Goal: Information Seeking & Learning: Learn about a topic

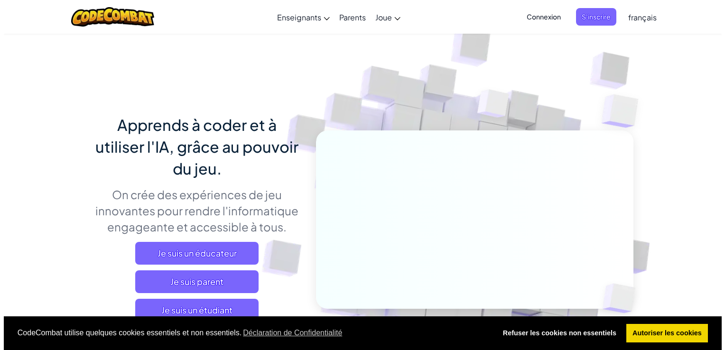
scroll to position [110, 0]
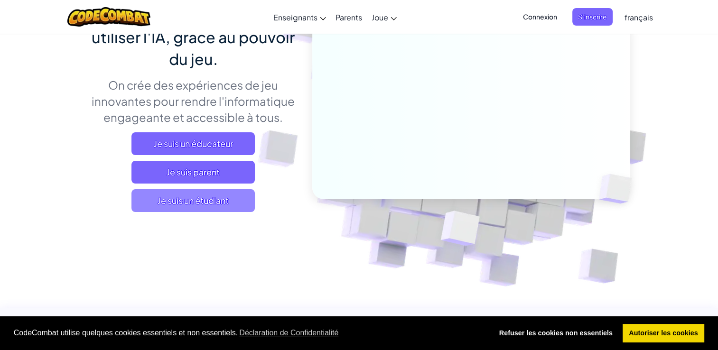
click at [192, 193] on span "Je suis un étudiant" at bounding box center [192, 200] width 123 height 23
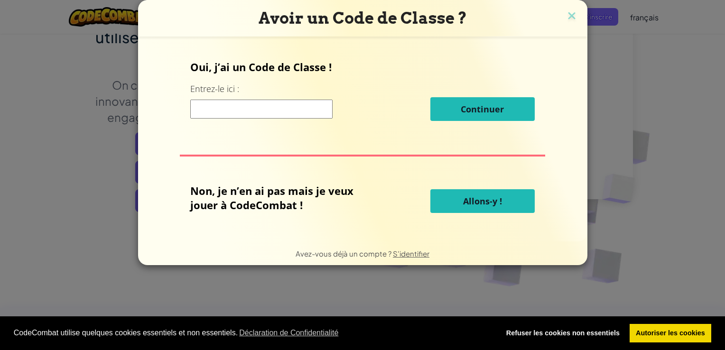
click at [472, 204] on span "Allons-y !" at bounding box center [482, 200] width 39 height 11
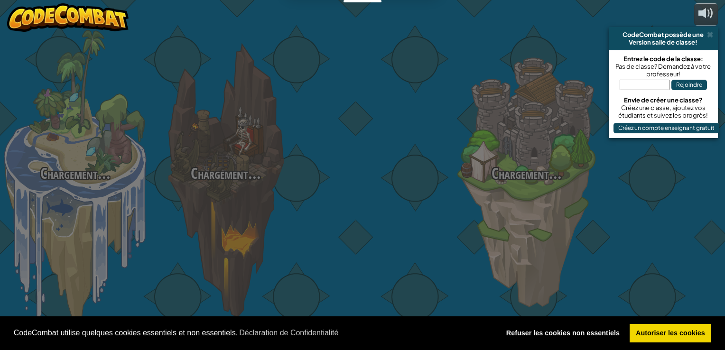
click at [475, 195] on div "Chargement... Chargement... Chargement... Chargement... Chargement... Chargemen…" at bounding box center [362, 175] width 725 height 350
select select "fr"
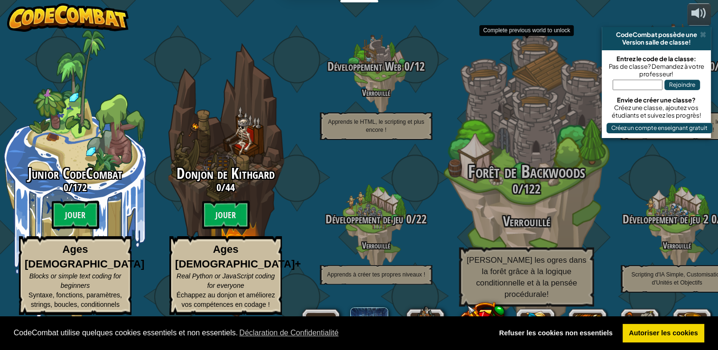
click at [569, 184] on span "Forêt de Backwoods" at bounding box center [526, 171] width 117 height 25
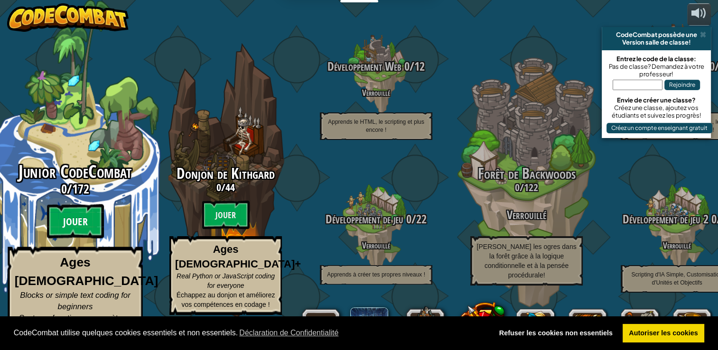
click at [77, 234] on btn "Jouer" at bounding box center [75, 221] width 57 height 34
select select "fr"
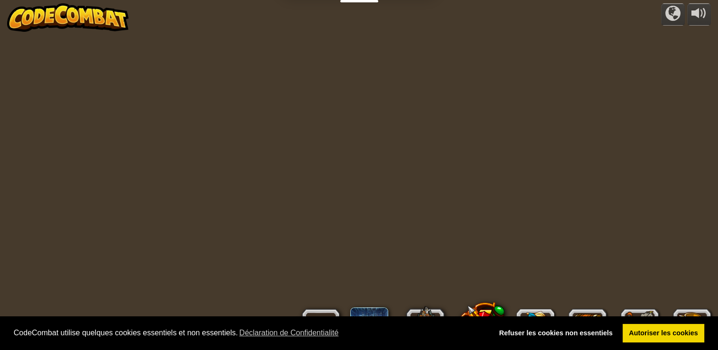
select select "fr"
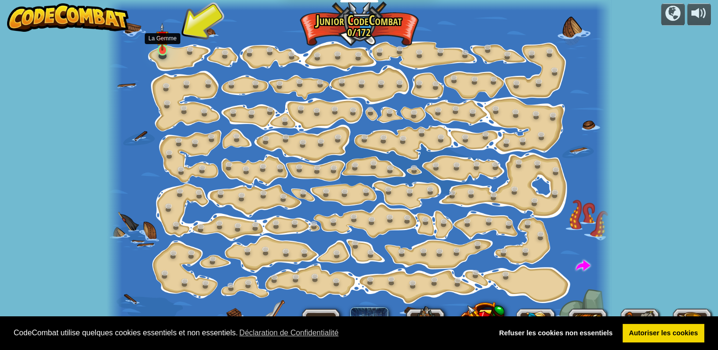
click at [165, 46] on img at bounding box center [162, 37] width 12 height 28
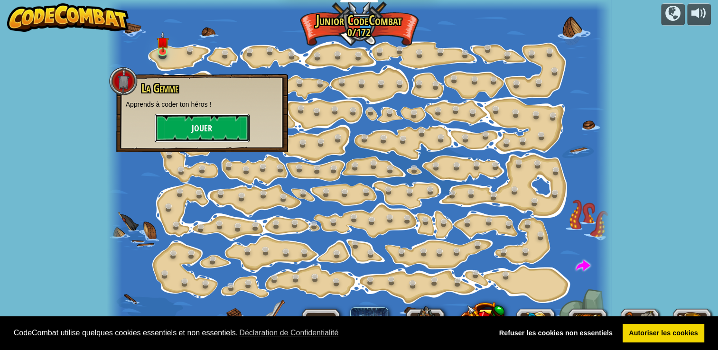
click at [184, 120] on button "Jouer" at bounding box center [202, 128] width 95 height 28
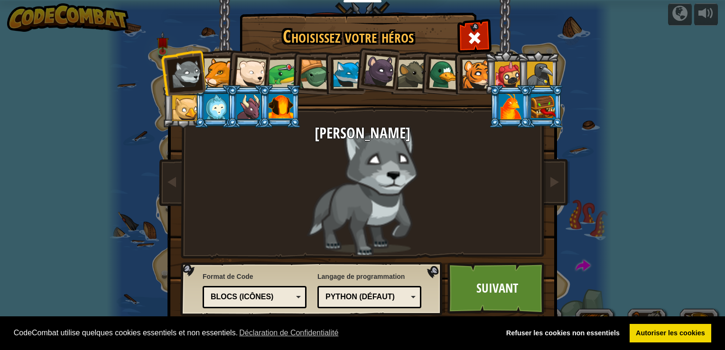
click at [299, 296] on div "Blocs (icônes)" at bounding box center [255, 297] width 92 height 15
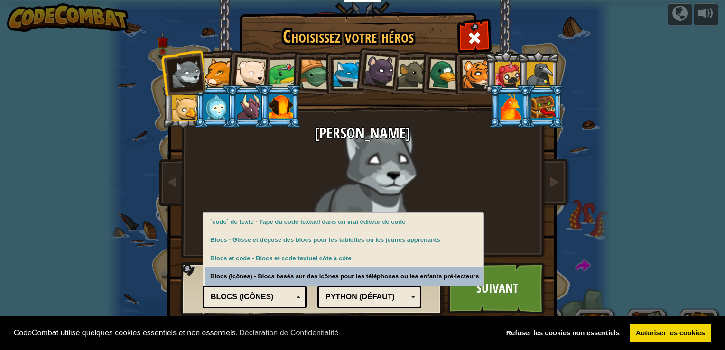
click at [284, 298] on div "Blocs (icônes)" at bounding box center [252, 297] width 82 height 11
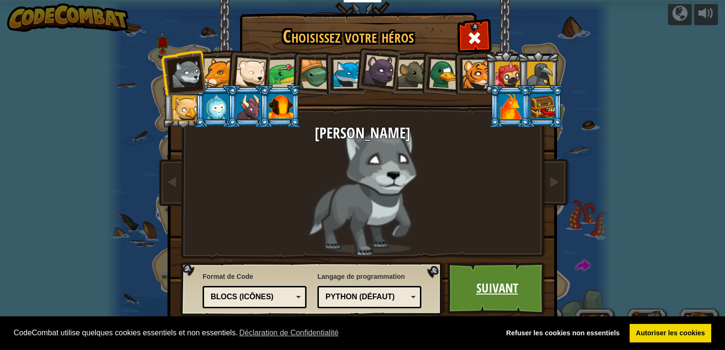
click at [484, 293] on link "Suivant" at bounding box center [496, 288] width 99 height 52
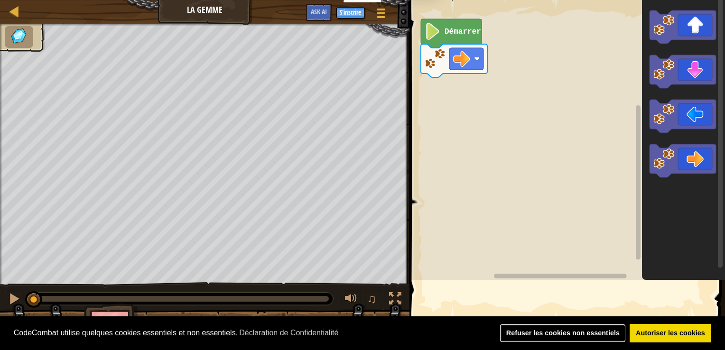
click at [595, 331] on link "Refuser les cookies non essentiels" at bounding box center [562, 333] width 126 height 19
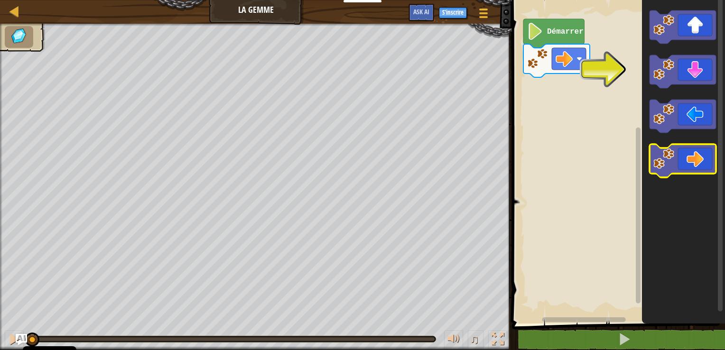
click at [698, 157] on icon "Espace de travail de Blocky" at bounding box center [682, 160] width 66 height 33
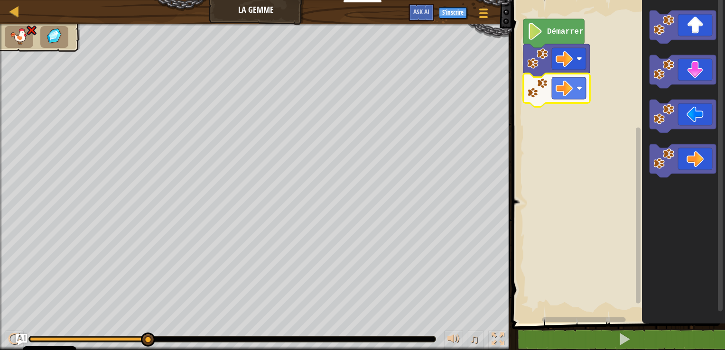
click at [535, 92] on image "Espace de travail de Blocky" at bounding box center [537, 88] width 21 height 21
click at [681, 67] on icon "Espace de travail de Blocky" at bounding box center [682, 71] width 66 height 33
click at [579, 91] on image "Espace de travail de Blocky" at bounding box center [579, 88] width 6 height 6
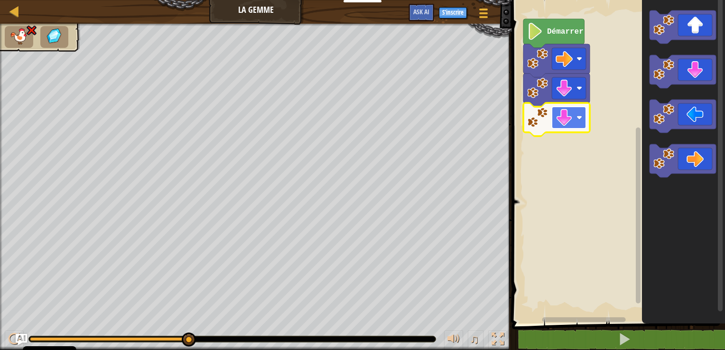
click at [579, 122] on rect "Espace de travail de Blocky" at bounding box center [569, 118] width 34 height 22
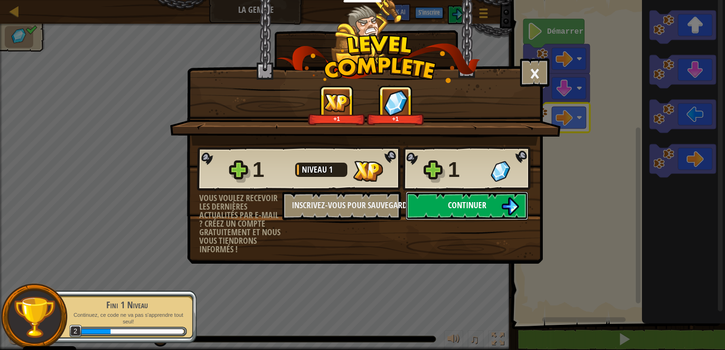
click at [474, 200] on span "Continuer" at bounding box center [467, 205] width 38 height 12
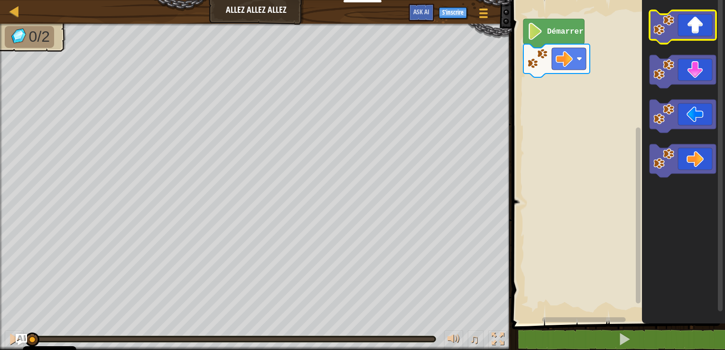
click at [701, 31] on icon "Espace de travail de Blocky" at bounding box center [682, 26] width 66 height 33
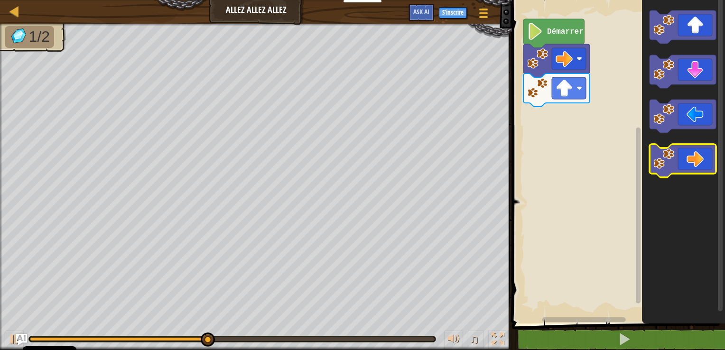
click at [702, 163] on icon "Espace de travail de Blocky" at bounding box center [682, 160] width 66 height 33
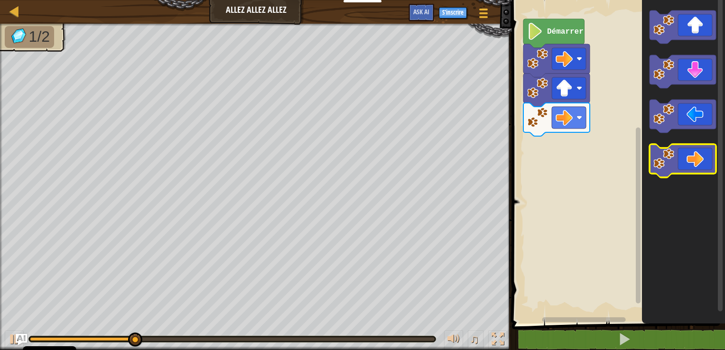
click at [702, 163] on icon "Espace de travail de Blocky" at bounding box center [682, 160] width 66 height 33
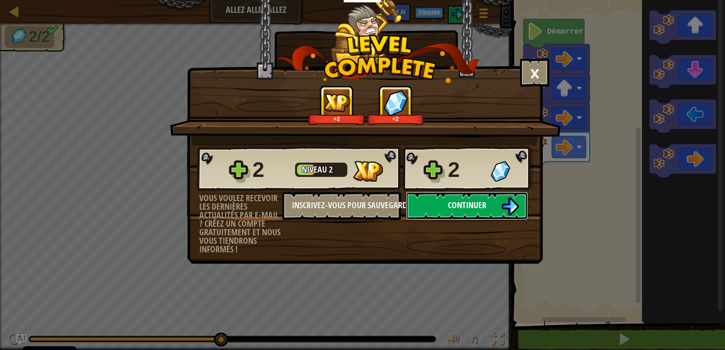
click at [445, 207] on button "Continuer" at bounding box center [467, 206] width 122 height 28
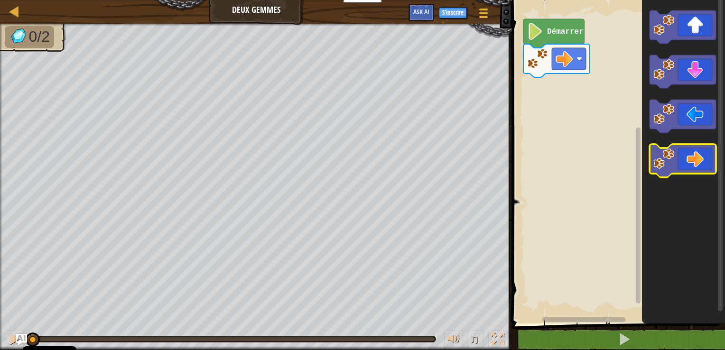
click at [675, 162] on icon "Espace de travail de Blocky" at bounding box center [682, 160] width 66 height 33
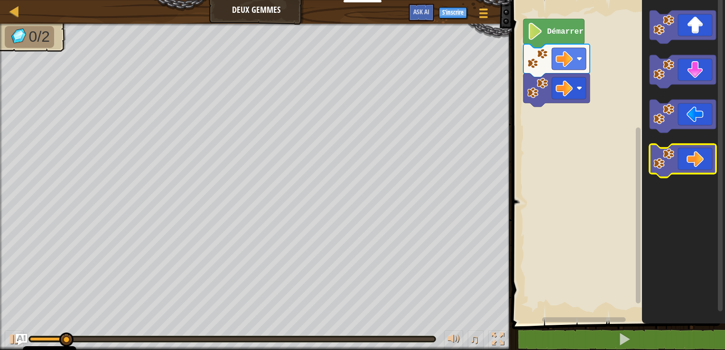
click at [675, 162] on icon "Espace de travail de Blocky" at bounding box center [682, 160] width 66 height 33
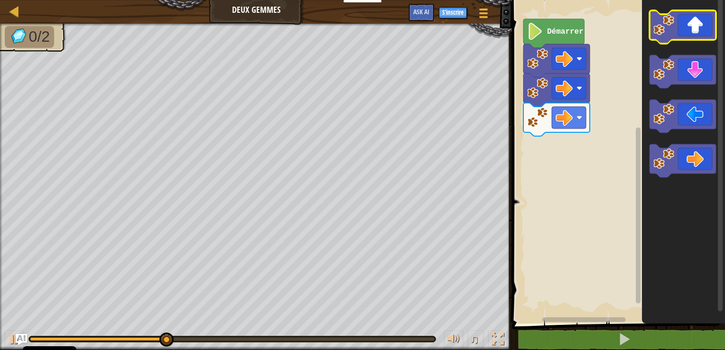
click at [688, 39] on icon "Espace de travail de Blocky" at bounding box center [682, 26] width 66 height 33
click at [688, 35] on icon "Espace de travail de Blocky" at bounding box center [682, 26] width 66 height 33
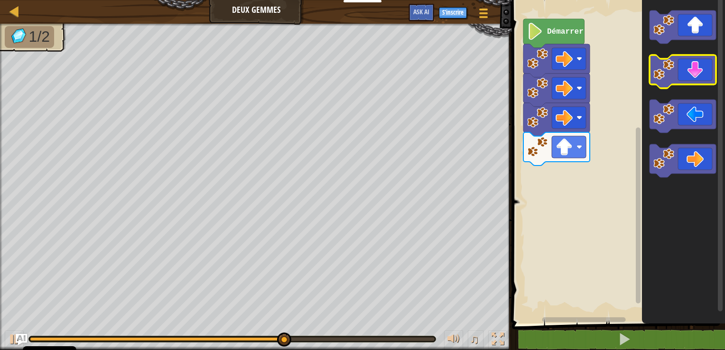
click at [690, 76] on icon "Espace de travail de Blocky" at bounding box center [682, 71] width 66 height 33
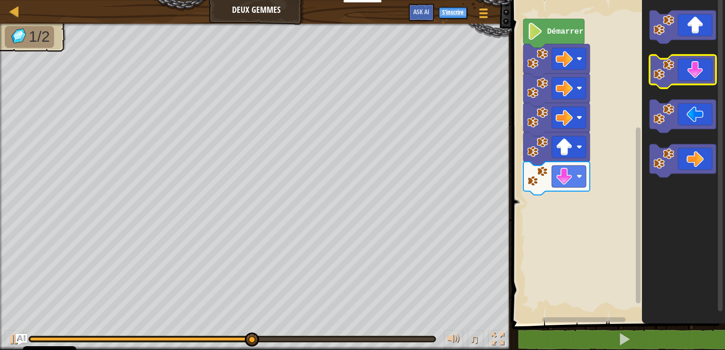
click at [690, 76] on icon "Espace de travail de Blocky" at bounding box center [682, 71] width 66 height 33
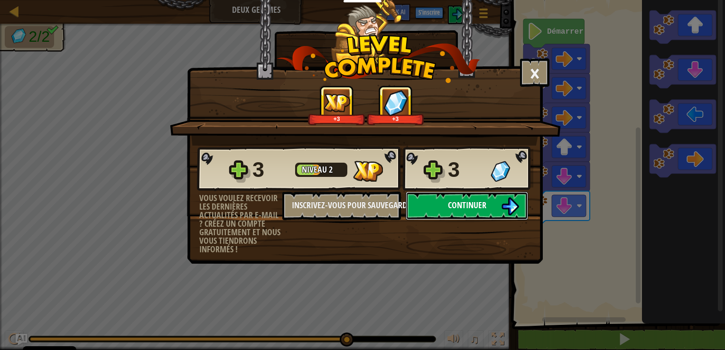
click at [469, 202] on span "Continuer" at bounding box center [467, 205] width 38 height 12
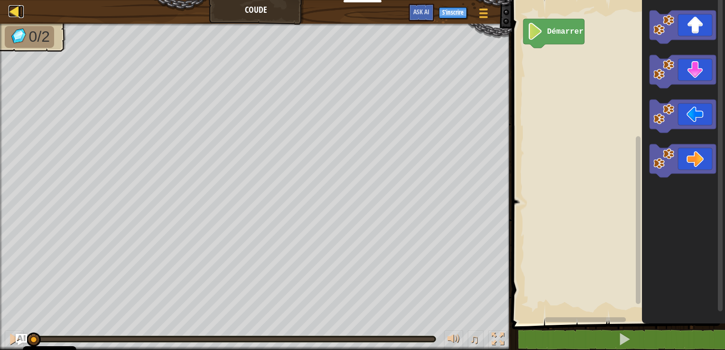
click at [13, 13] on div at bounding box center [15, 11] width 12 height 12
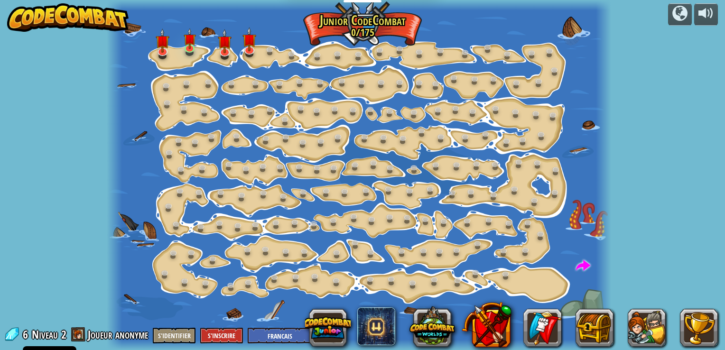
select select "fr"
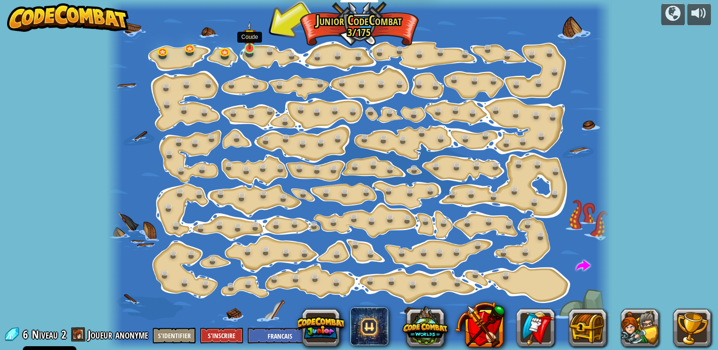
click at [250, 45] on img at bounding box center [249, 35] width 12 height 28
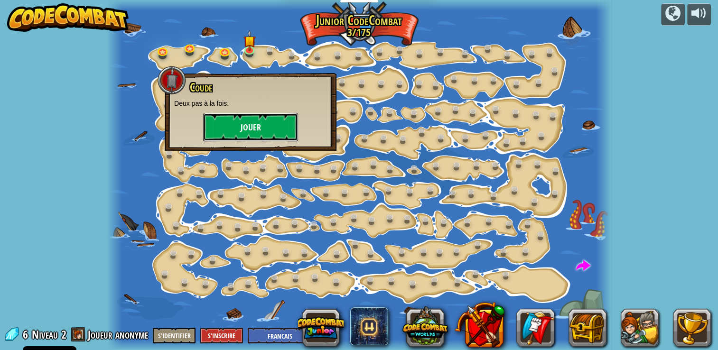
click at [249, 125] on button "Jouer" at bounding box center [250, 127] width 95 height 28
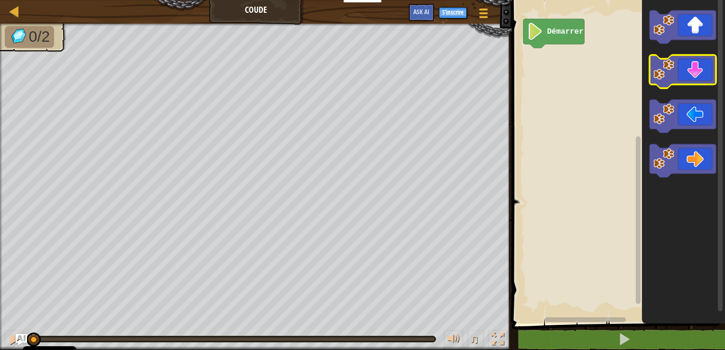
click at [683, 77] on icon "Espace de travail de Blocky" at bounding box center [682, 71] width 66 height 33
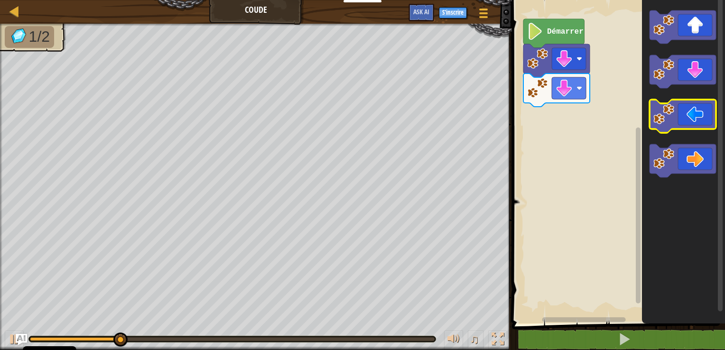
click at [686, 117] on icon "Espace de travail de Blocky" at bounding box center [682, 116] width 66 height 33
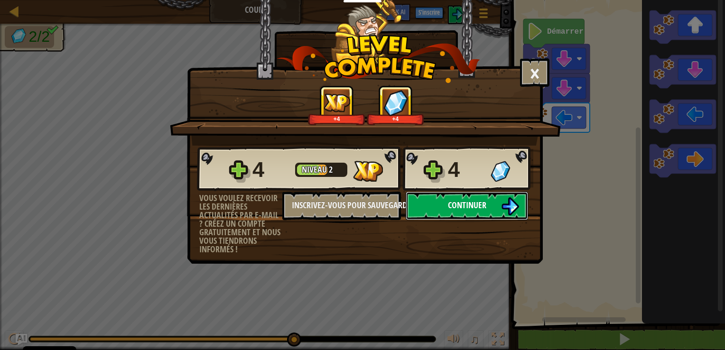
click at [482, 206] on span "Continuer" at bounding box center [467, 205] width 38 height 12
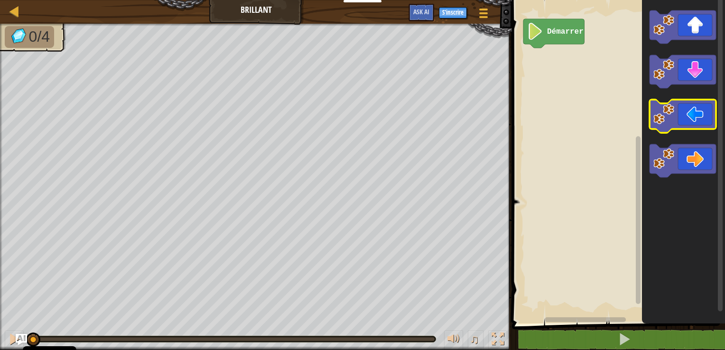
click at [684, 120] on icon "Espace de travail de Blocky" at bounding box center [682, 116] width 66 height 33
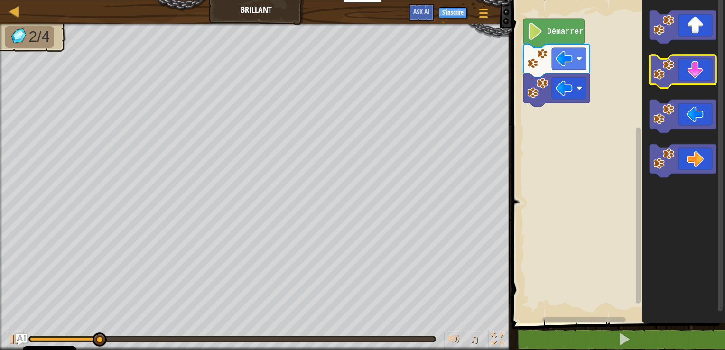
click at [683, 81] on icon "Espace de travail de Blocky" at bounding box center [682, 71] width 66 height 33
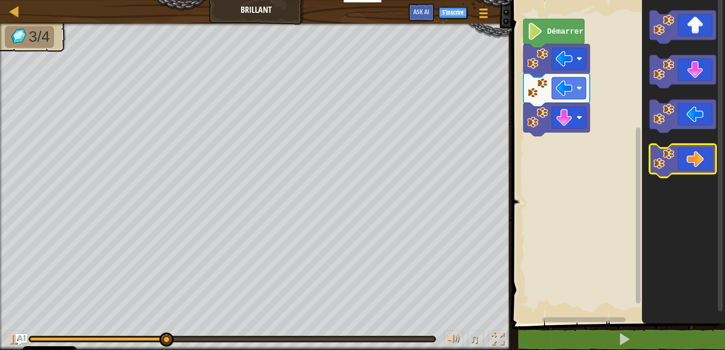
click at [682, 160] on icon "Espace de travail de Blocky" at bounding box center [682, 160] width 66 height 33
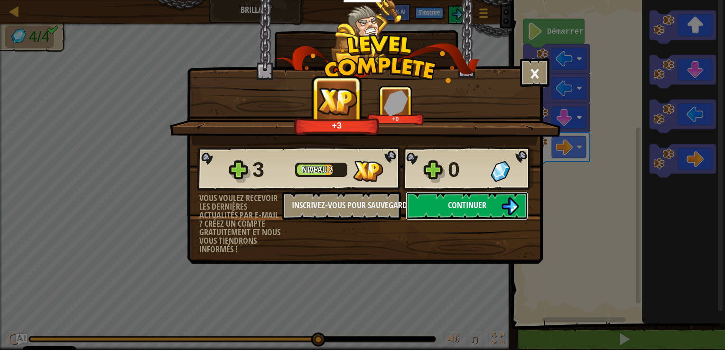
click at [463, 206] on span "Continuer" at bounding box center [467, 205] width 38 height 12
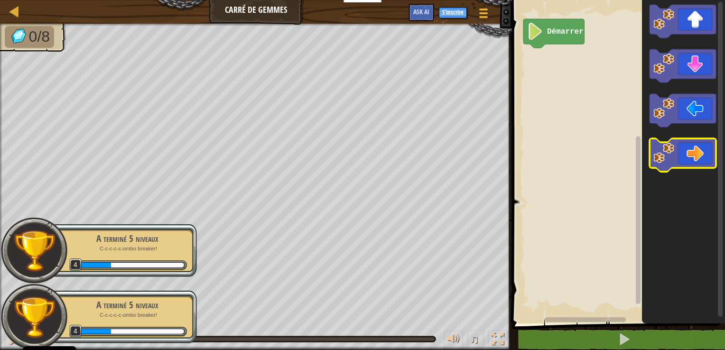
click at [678, 154] on icon "Espace de travail de Blocky" at bounding box center [682, 154] width 66 height 33
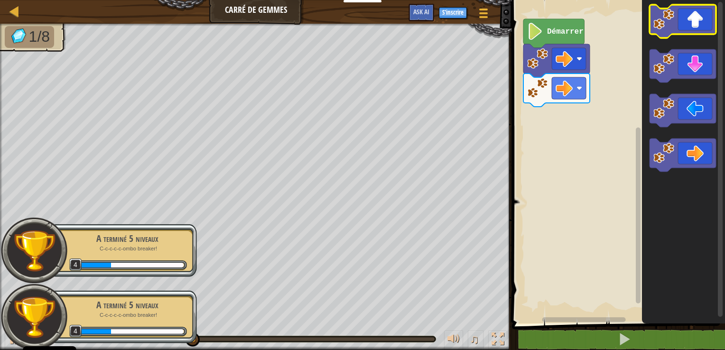
click at [699, 29] on icon "Espace de travail de Blocky" at bounding box center [682, 21] width 66 height 33
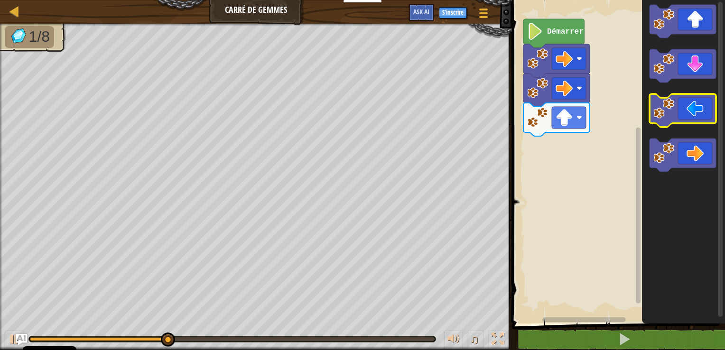
click at [686, 105] on icon "Espace de travail de Blocky" at bounding box center [682, 110] width 66 height 33
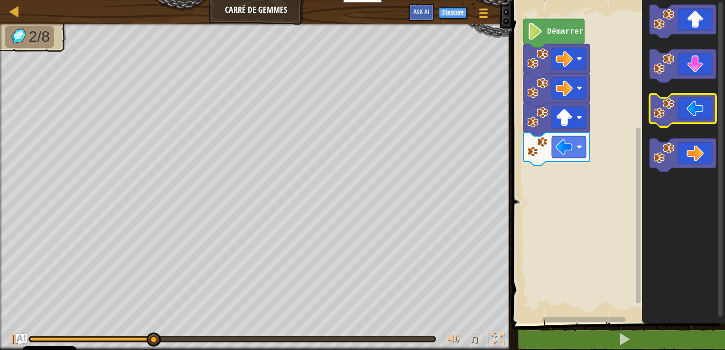
click at [686, 105] on icon "Espace de travail de Blocky" at bounding box center [682, 110] width 66 height 33
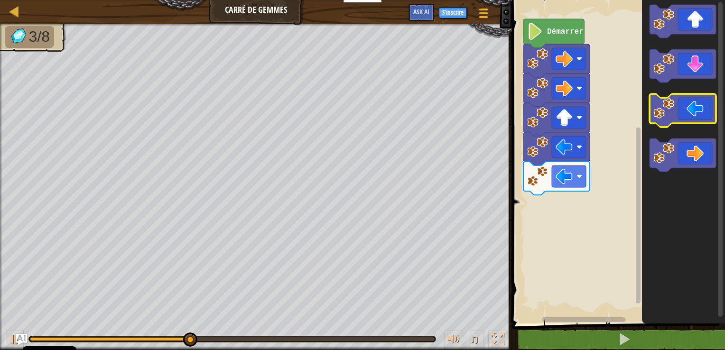
click at [686, 105] on icon "Espace de travail de Blocky" at bounding box center [682, 110] width 66 height 33
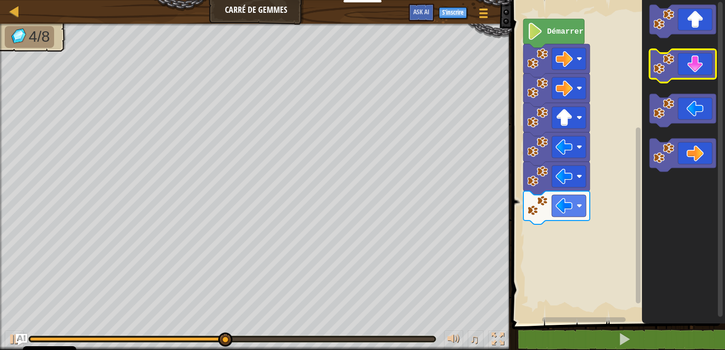
click at [690, 70] on icon "Espace de travail de Blocky" at bounding box center [682, 65] width 66 height 33
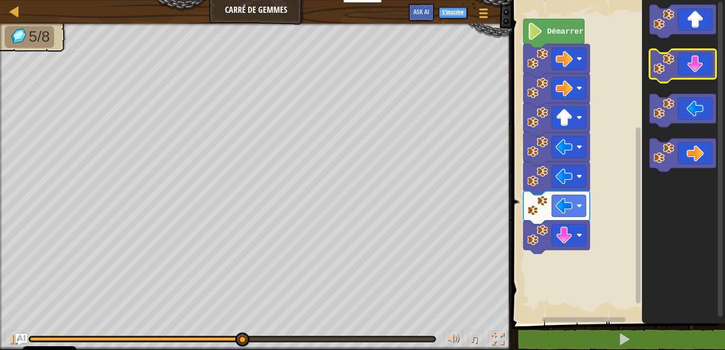
click at [690, 70] on icon "Espace de travail de Blocky" at bounding box center [682, 65] width 66 height 33
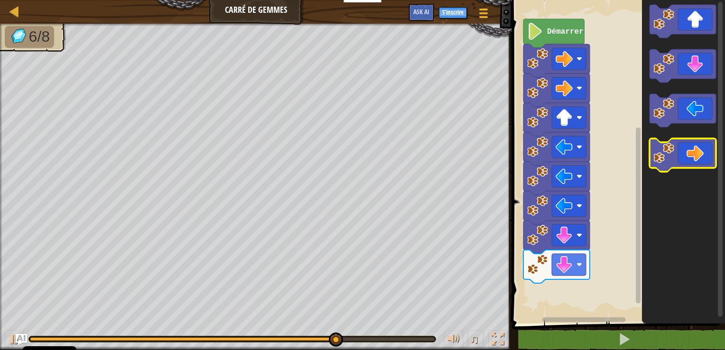
click at [687, 151] on icon "Espace de travail de Blocky" at bounding box center [682, 154] width 66 height 33
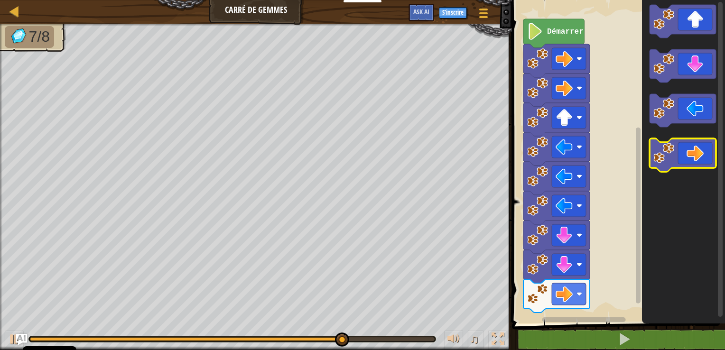
click at [687, 151] on icon "Espace de travail de Blocky" at bounding box center [682, 154] width 66 height 33
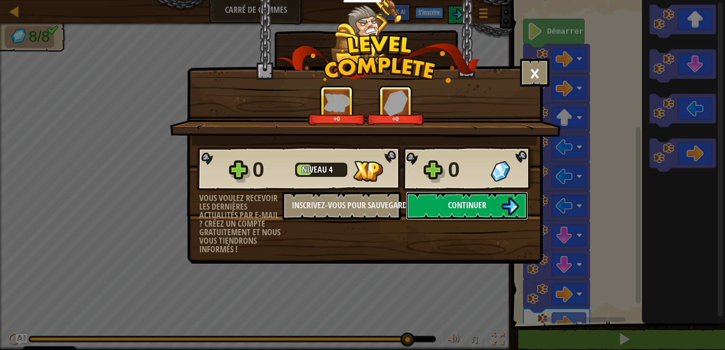
click at [484, 201] on span "Continuer" at bounding box center [467, 205] width 38 height 12
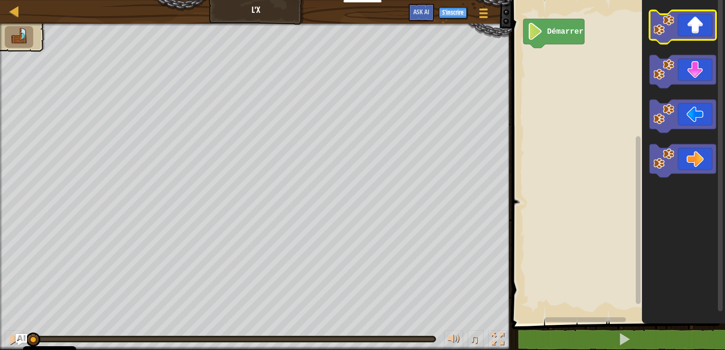
click at [675, 28] on icon "Espace de travail de Blocky" at bounding box center [682, 26] width 66 height 33
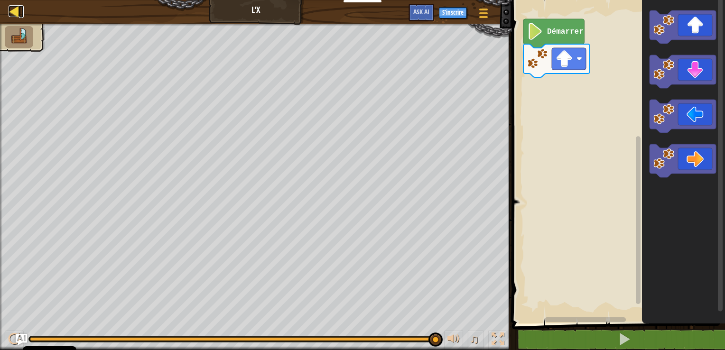
click at [12, 13] on div at bounding box center [15, 11] width 12 height 12
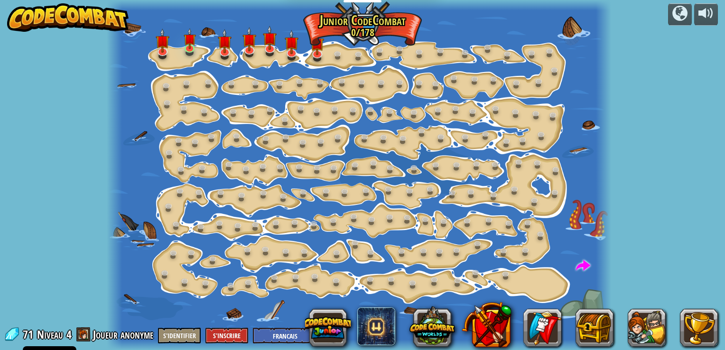
select select "fr"
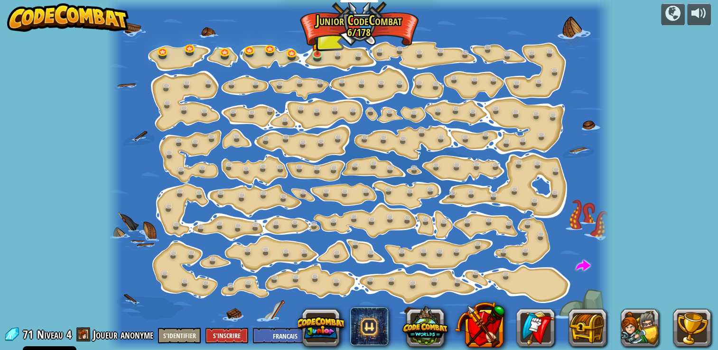
click at [353, 29] on div at bounding box center [359, 175] width 505 height 350
click at [441, 93] on div at bounding box center [359, 175] width 505 height 350
click at [442, 85] on link at bounding box center [437, 85] width 19 height 19
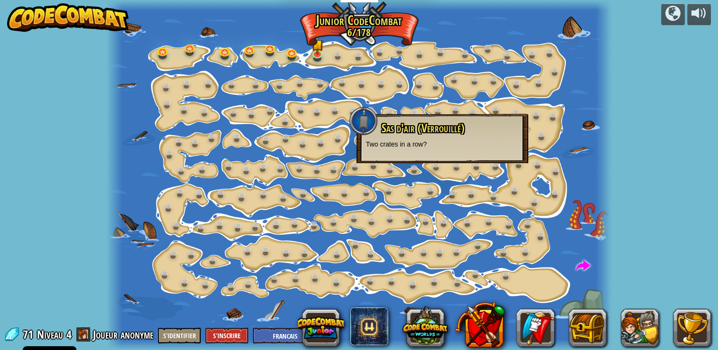
click at [83, 216] on div "powered by Changement d'étape (Verrouillé) Change les arguments step. Sois mali…" at bounding box center [359, 175] width 718 height 350
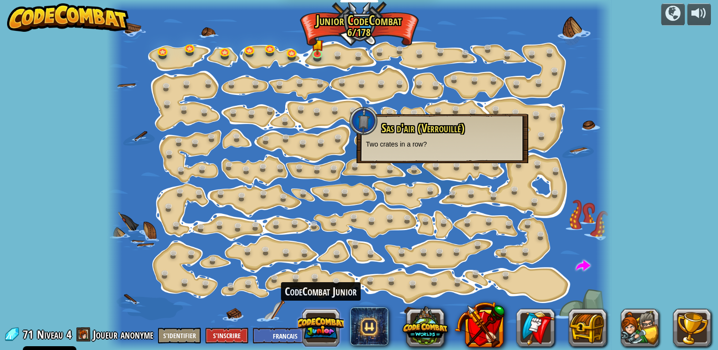
click at [316, 322] on button at bounding box center [321, 328] width 46 height 46
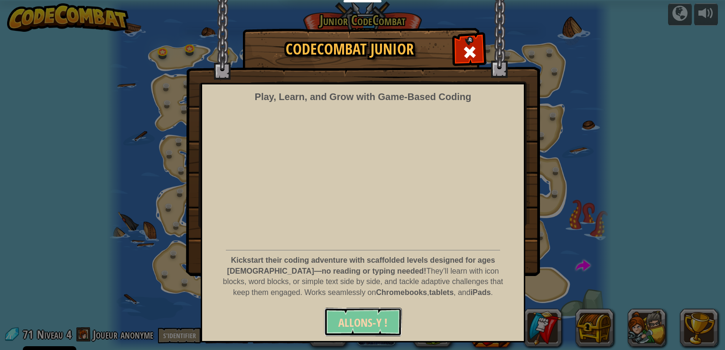
click at [368, 321] on span "Allons-y !" at bounding box center [362, 322] width 49 height 15
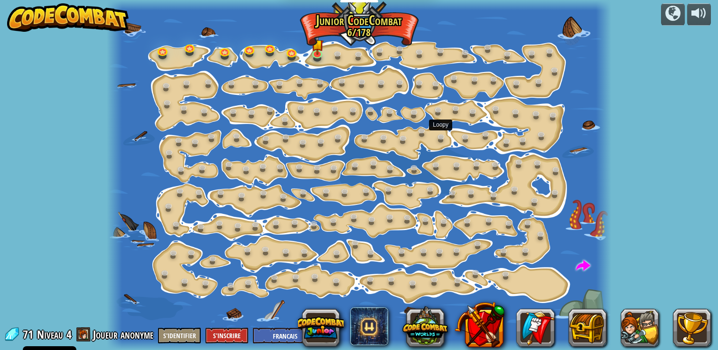
select select "fr"
click at [573, 323] on button at bounding box center [587, 328] width 38 height 38
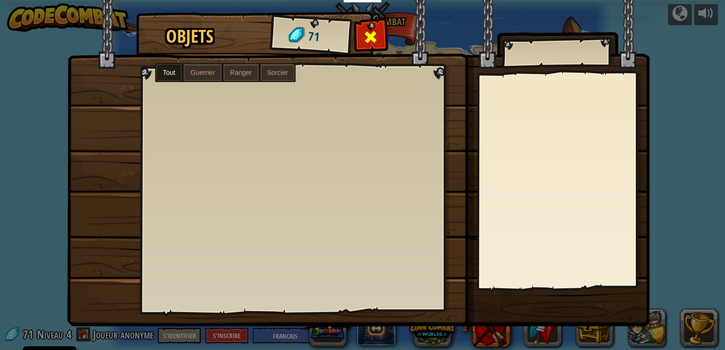
click at [362, 37] on div at bounding box center [371, 40] width 30 height 30
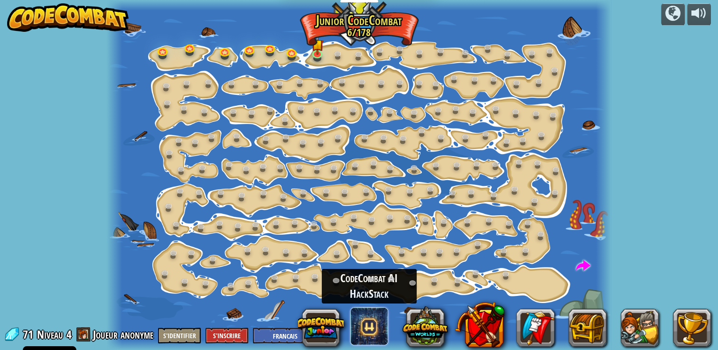
click at [366, 329] on span at bounding box center [369, 326] width 38 height 38
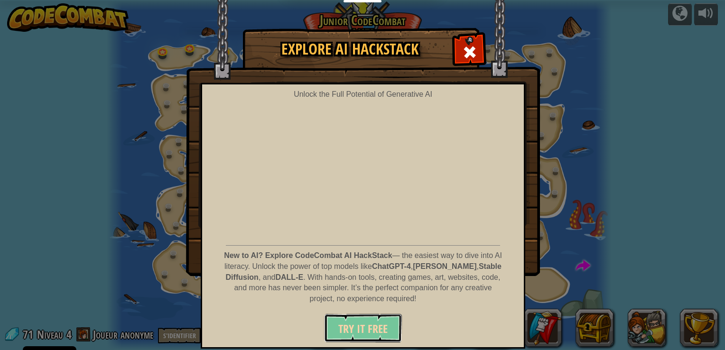
click at [375, 329] on span "Try It Free" at bounding box center [362, 328] width 49 height 15
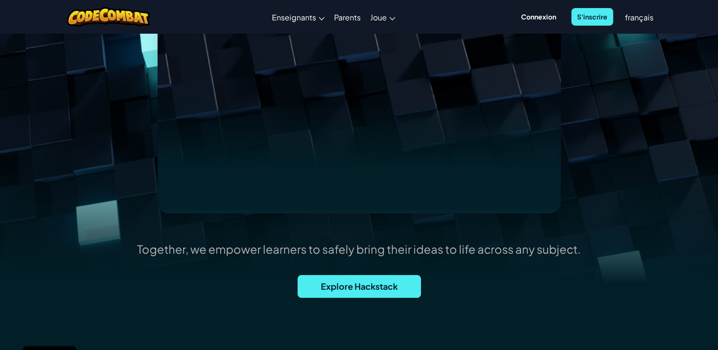
scroll to position [123, 0]
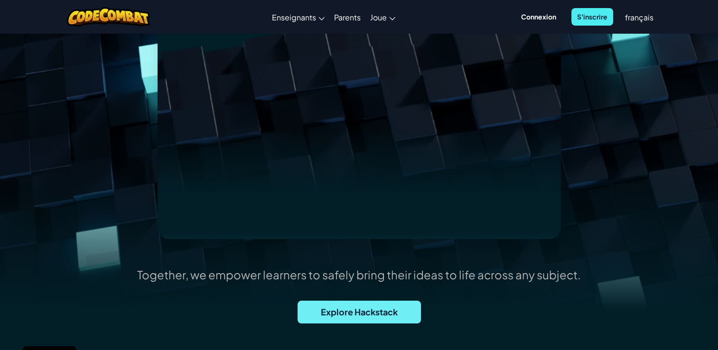
click at [374, 315] on span "Explore Hackstack" at bounding box center [358, 312] width 123 height 23
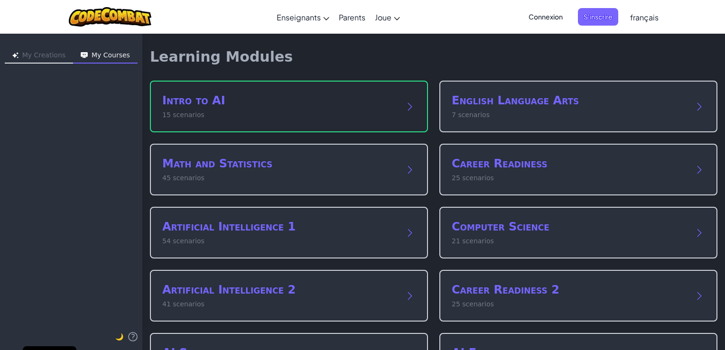
click at [374, 108] on div "Intro to AI 15 scenarios" at bounding box center [279, 106] width 234 height 27
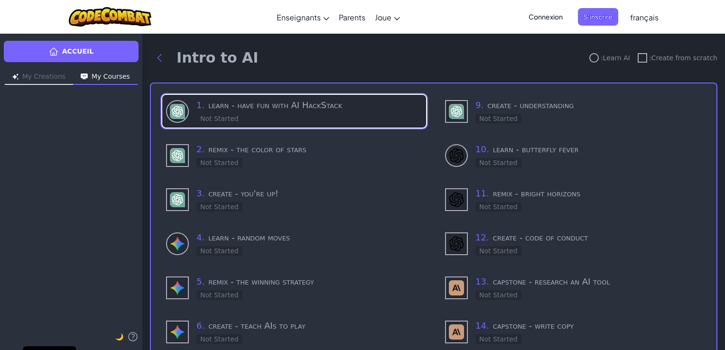
click at [353, 113] on div "1 . learn - have fun with AI HackStack Not Started" at bounding box center [309, 111] width 226 height 25
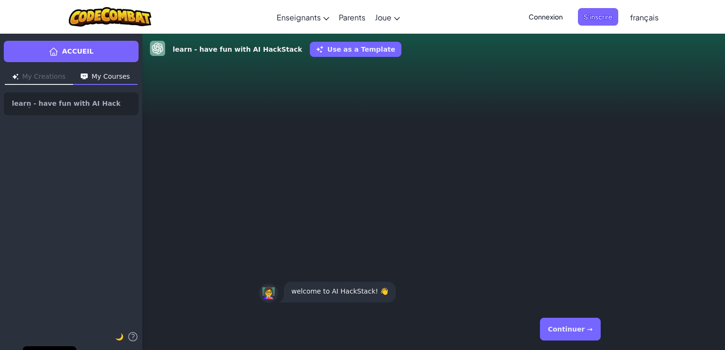
click at [582, 326] on button "Continuer →" at bounding box center [570, 329] width 61 height 23
click at [567, 329] on button "Continuer →" at bounding box center [570, 329] width 61 height 23
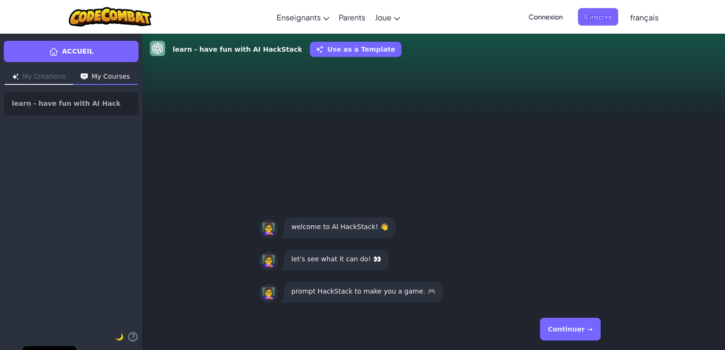
click at [332, 291] on p "prompt HackStack to make you a game. 🎮" at bounding box center [363, 291] width 144 height 11
click at [563, 326] on button "Continuer →" at bounding box center [570, 329] width 61 height 23
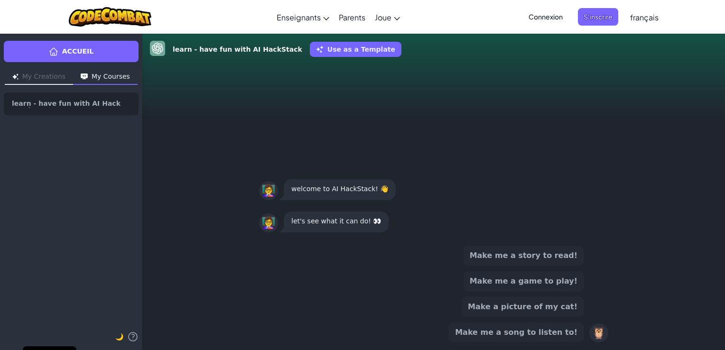
click at [569, 282] on button "Make me a game to play!" at bounding box center [523, 281] width 120 height 20
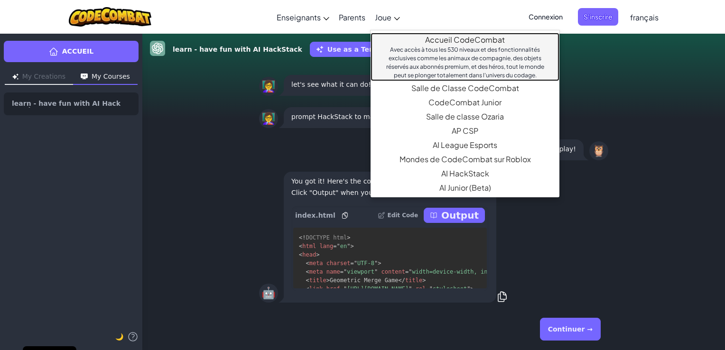
click at [488, 66] on div "Avec accès à tous les 530 niveaux et des fonctionnalités exclusives comme les a…" at bounding box center [465, 63] width 170 height 34
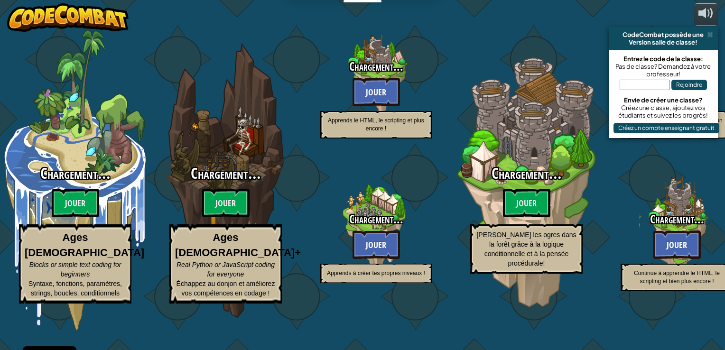
select select "fr"
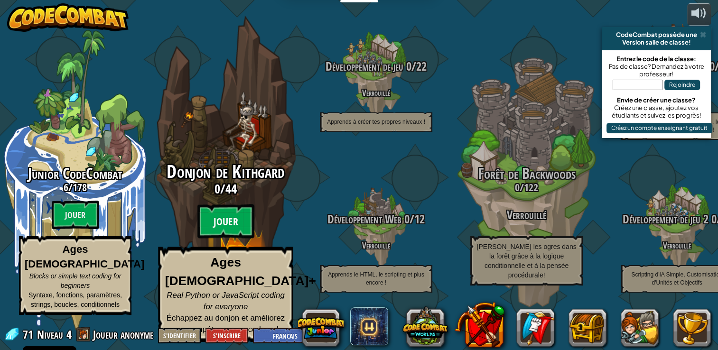
click at [249, 222] on btn "Jouer" at bounding box center [225, 221] width 57 height 34
select select "fr"
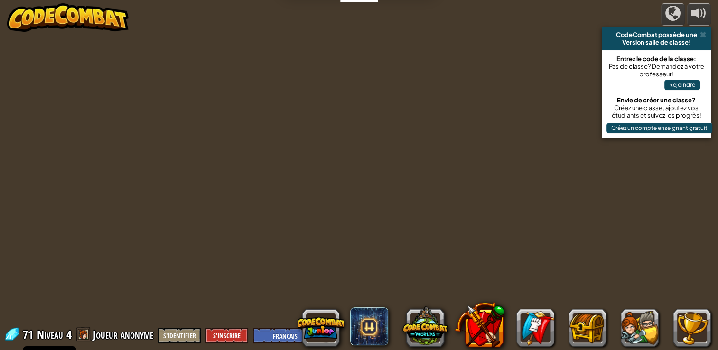
select select "fr"
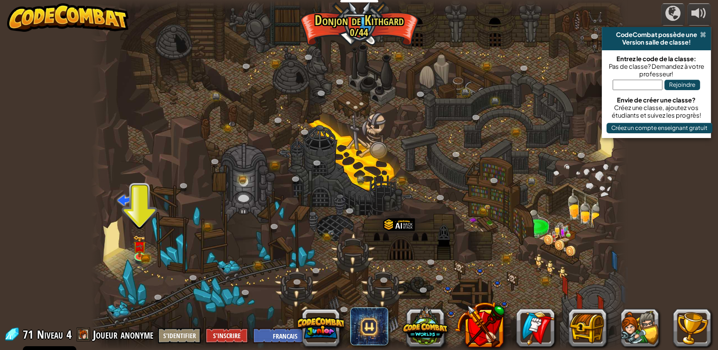
click at [703, 36] on span at bounding box center [703, 35] width 6 height 8
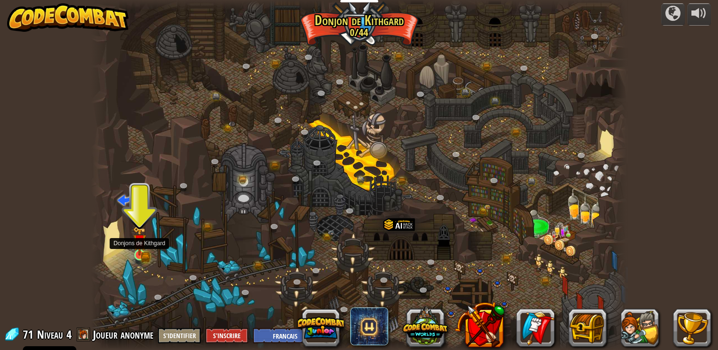
click at [140, 253] on img at bounding box center [139, 240] width 13 height 29
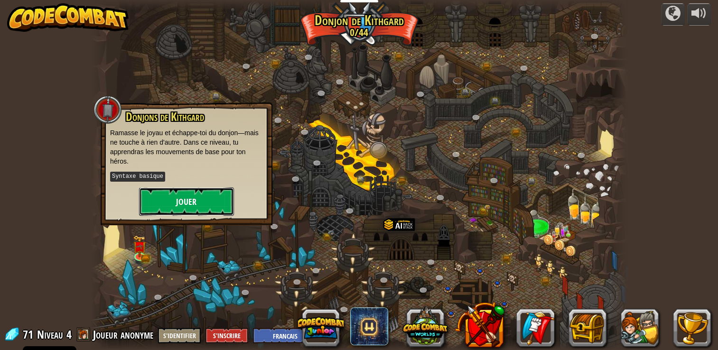
click at [190, 202] on button "Jouer" at bounding box center [186, 201] width 95 height 28
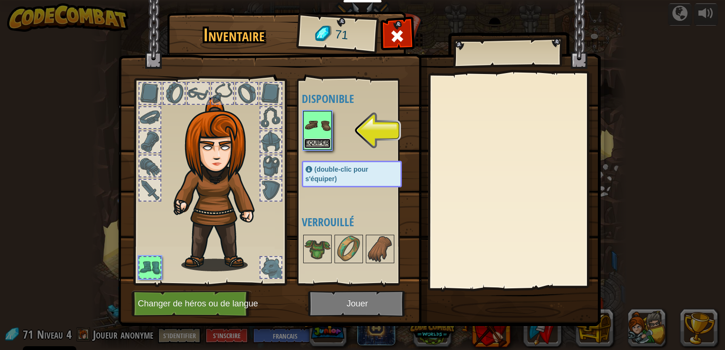
click at [322, 142] on button "Equiper" at bounding box center [317, 143] width 27 height 10
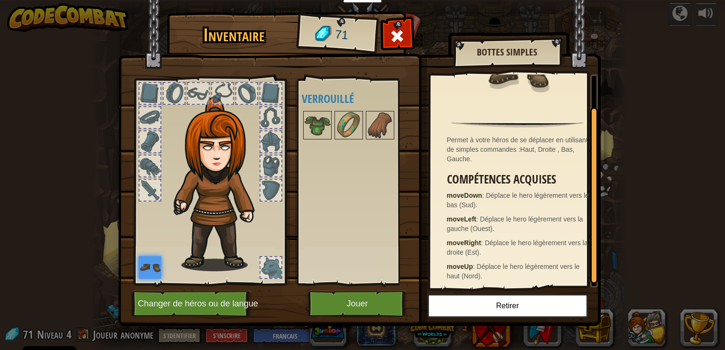
scroll to position [41, 0]
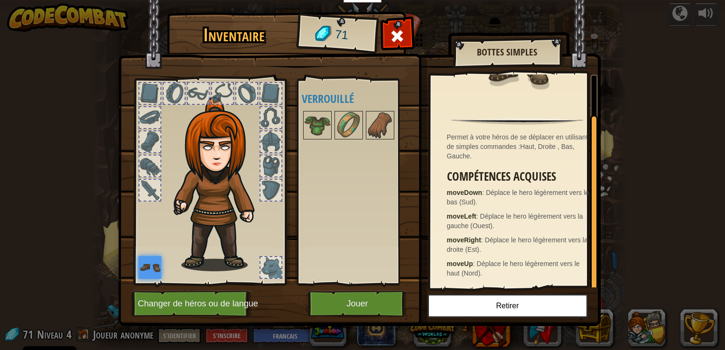
drag, startPoint x: 590, startPoint y: 231, endPoint x: 572, endPoint y: 289, distance: 61.4
click at [572, 289] on div "Inventaire 71 Disponible Equiper (double-clic pour s'équiper) Verrouillé Bottes…" at bounding box center [362, 170] width 482 height 313
click at [363, 302] on button "Jouer" at bounding box center [357, 304] width 99 height 26
